Goal: Information Seeking & Learning: Check status

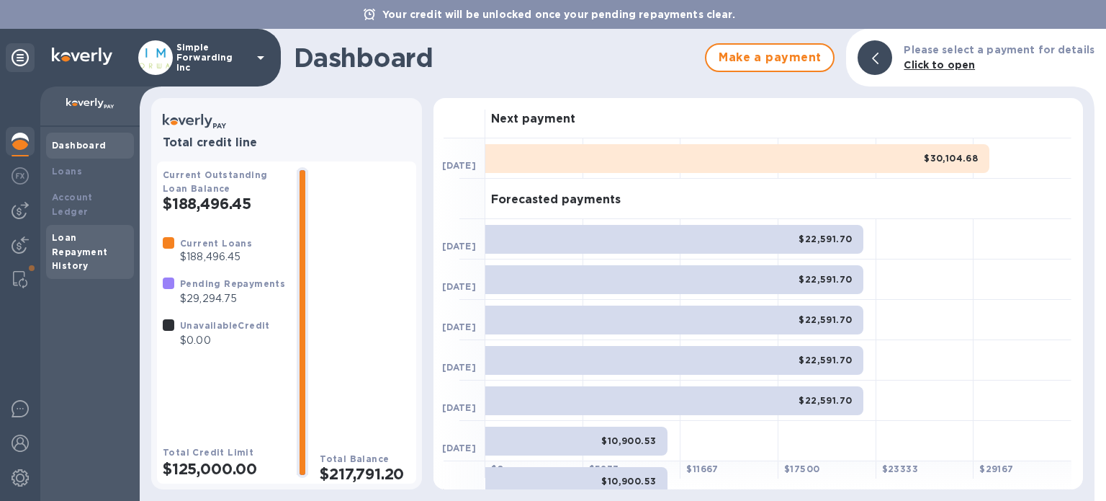
click at [62, 231] on div "Loan Repayment History" at bounding box center [90, 252] width 76 height 43
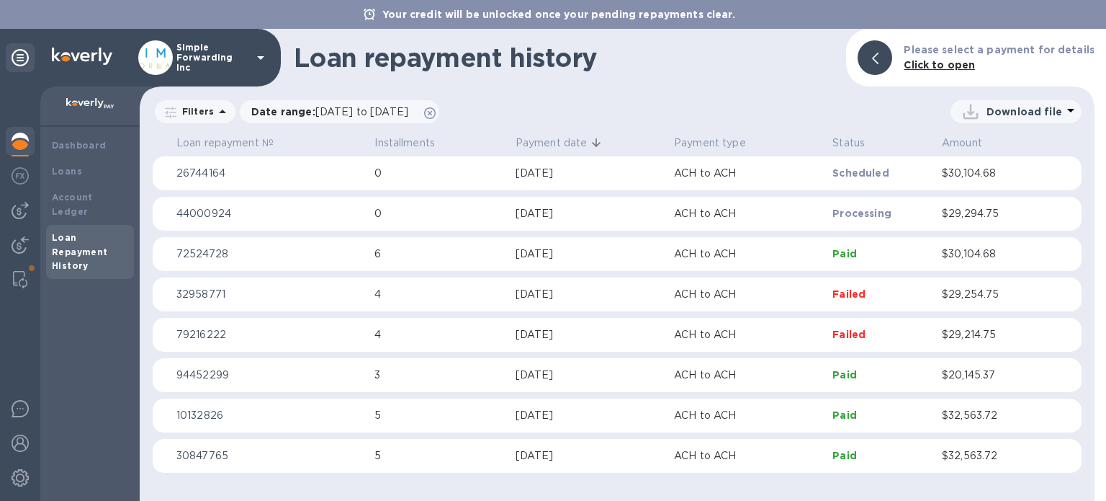
click at [596, 259] on div "[DATE]" at bounding box center [589, 253] width 147 height 15
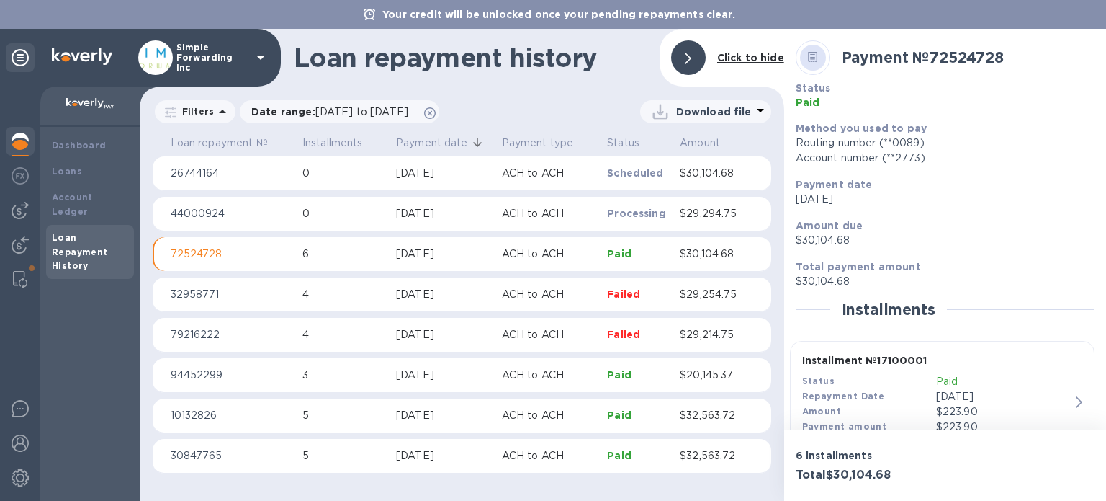
scroll to position [144, 0]
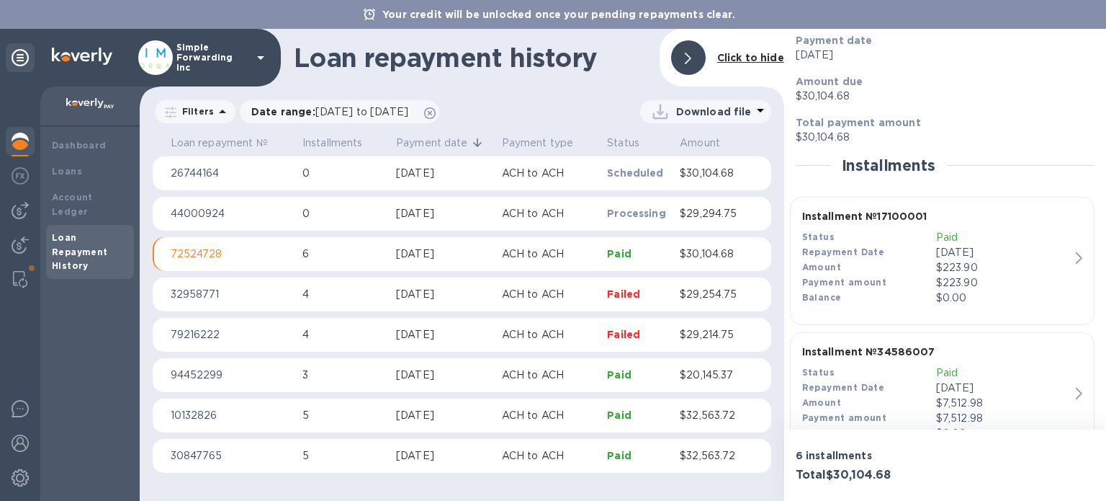
click at [582, 215] on p "ACH to ACH" at bounding box center [549, 213] width 94 height 15
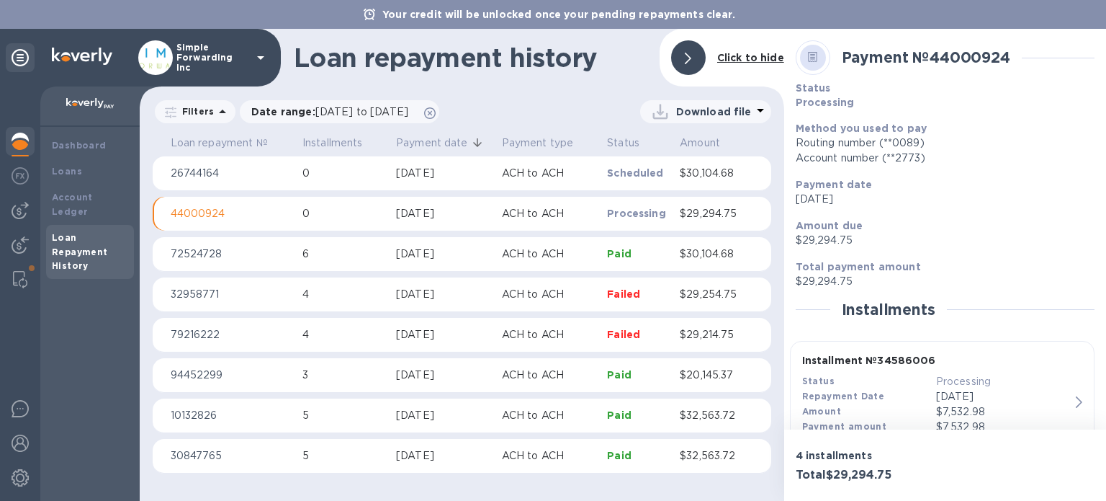
click at [610, 255] on p "Paid" at bounding box center [637, 253] width 61 height 14
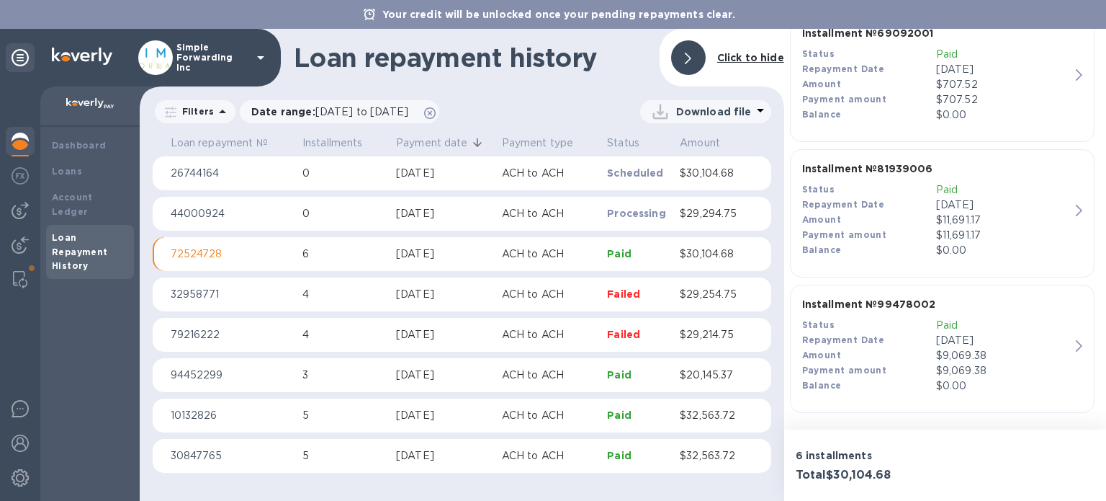
scroll to position [734, 0]
click at [608, 221] on td "Processing" at bounding box center [638, 214] width 73 height 35
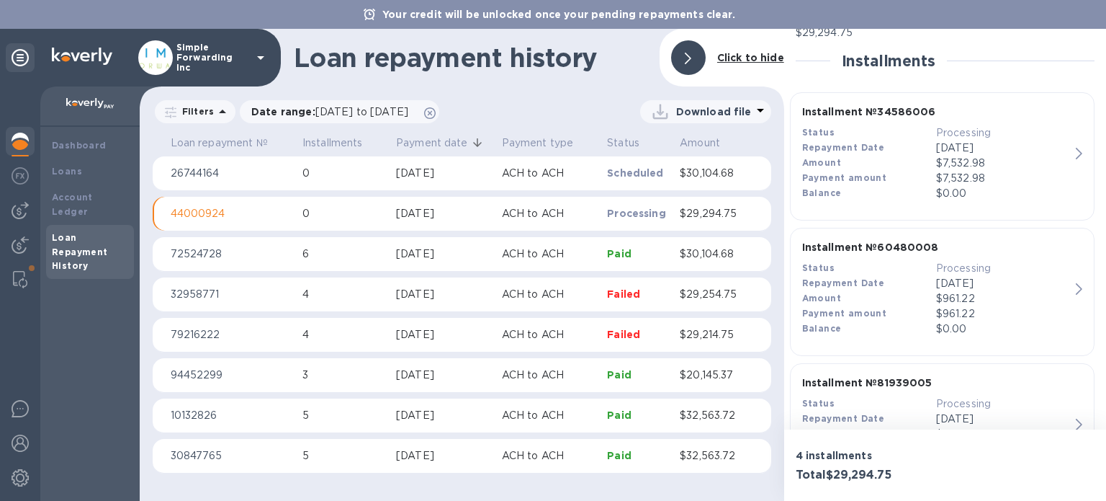
scroll to position [248, 0]
